Goal: Complete application form

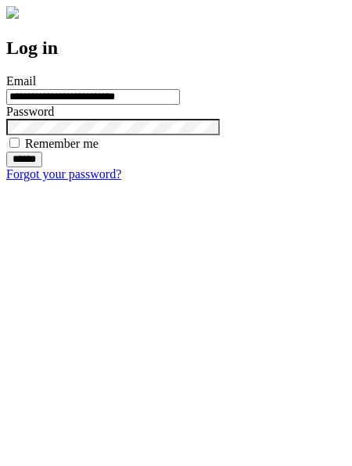
type input "**********"
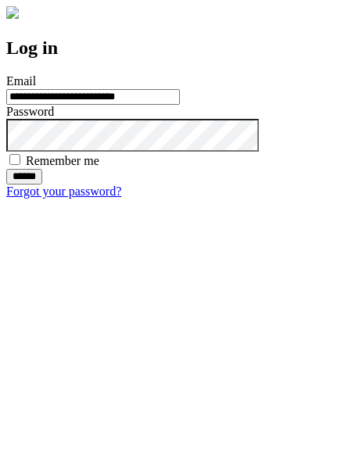
click at [42, 185] on input "******" at bounding box center [24, 177] width 36 height 16
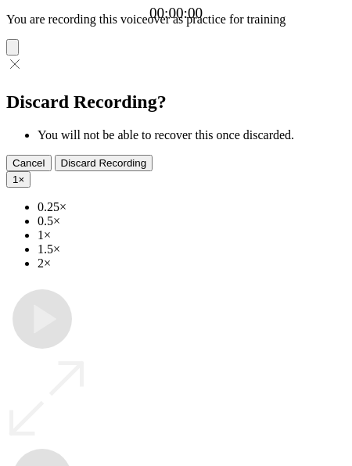
type input "**********"
